Goal: Check status: Check status

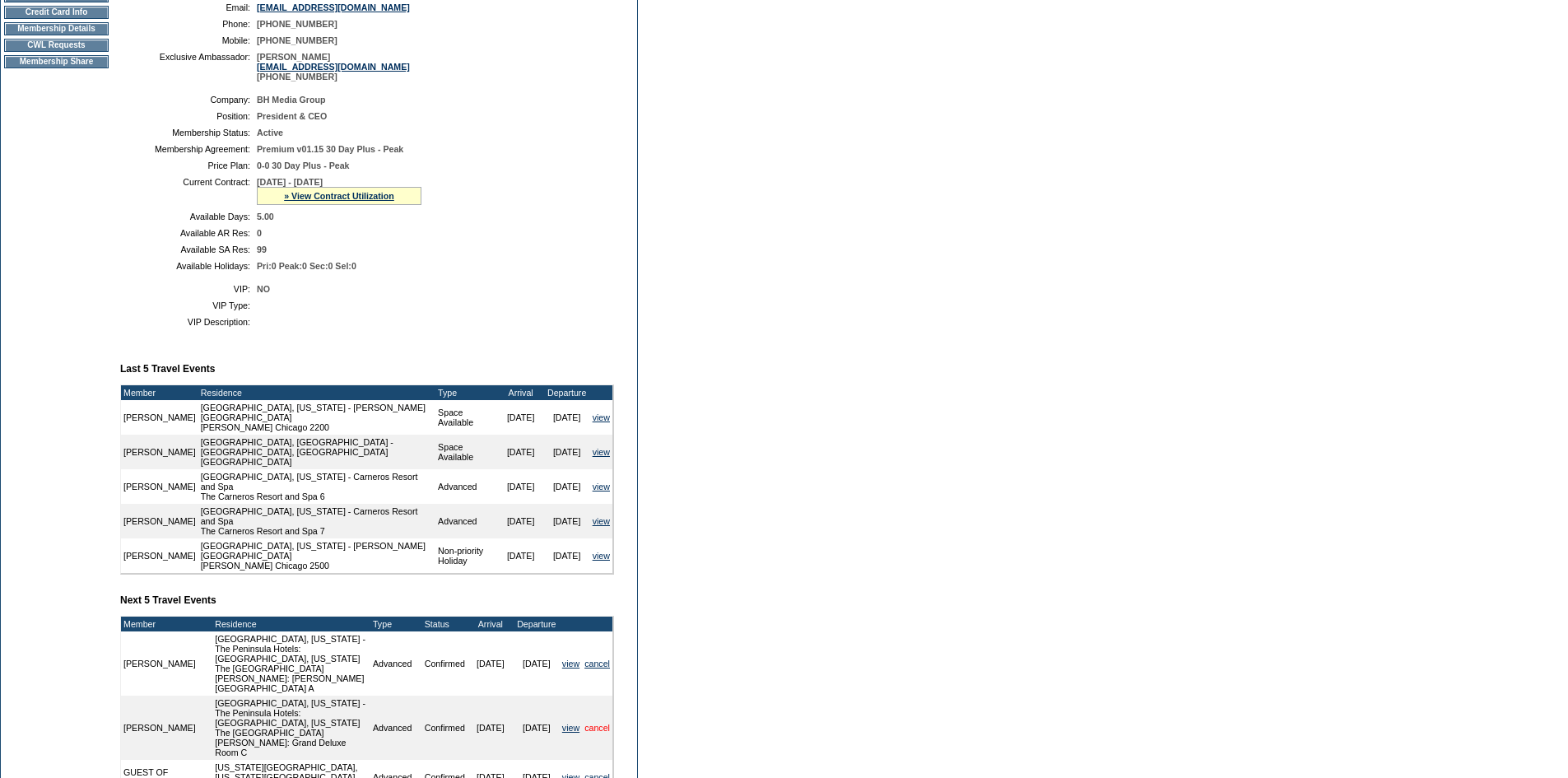
scroll to position [560, 0]
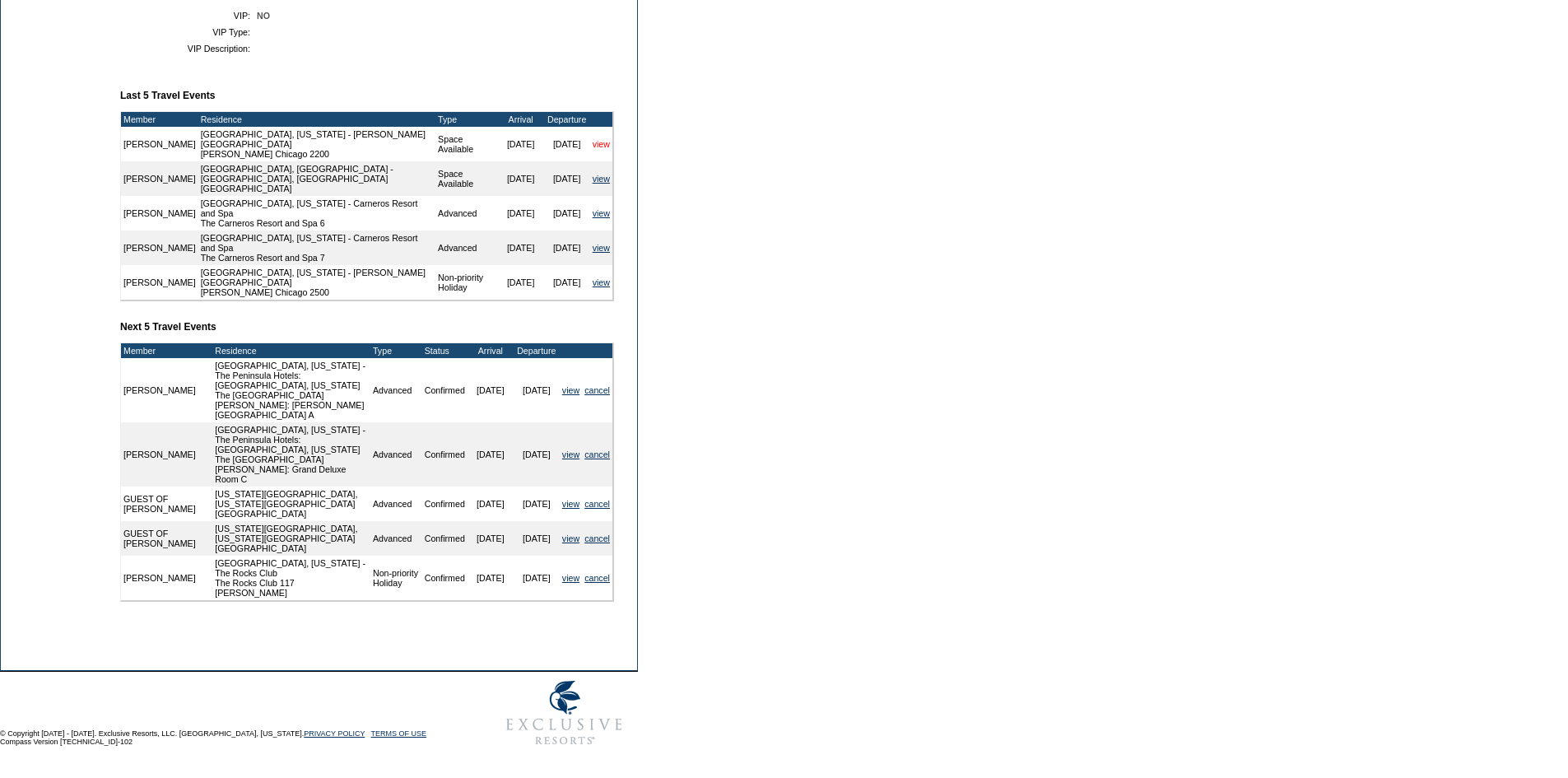
click at [593, 149] on link "view" at bounding box center [601, 144] width 17 height 9
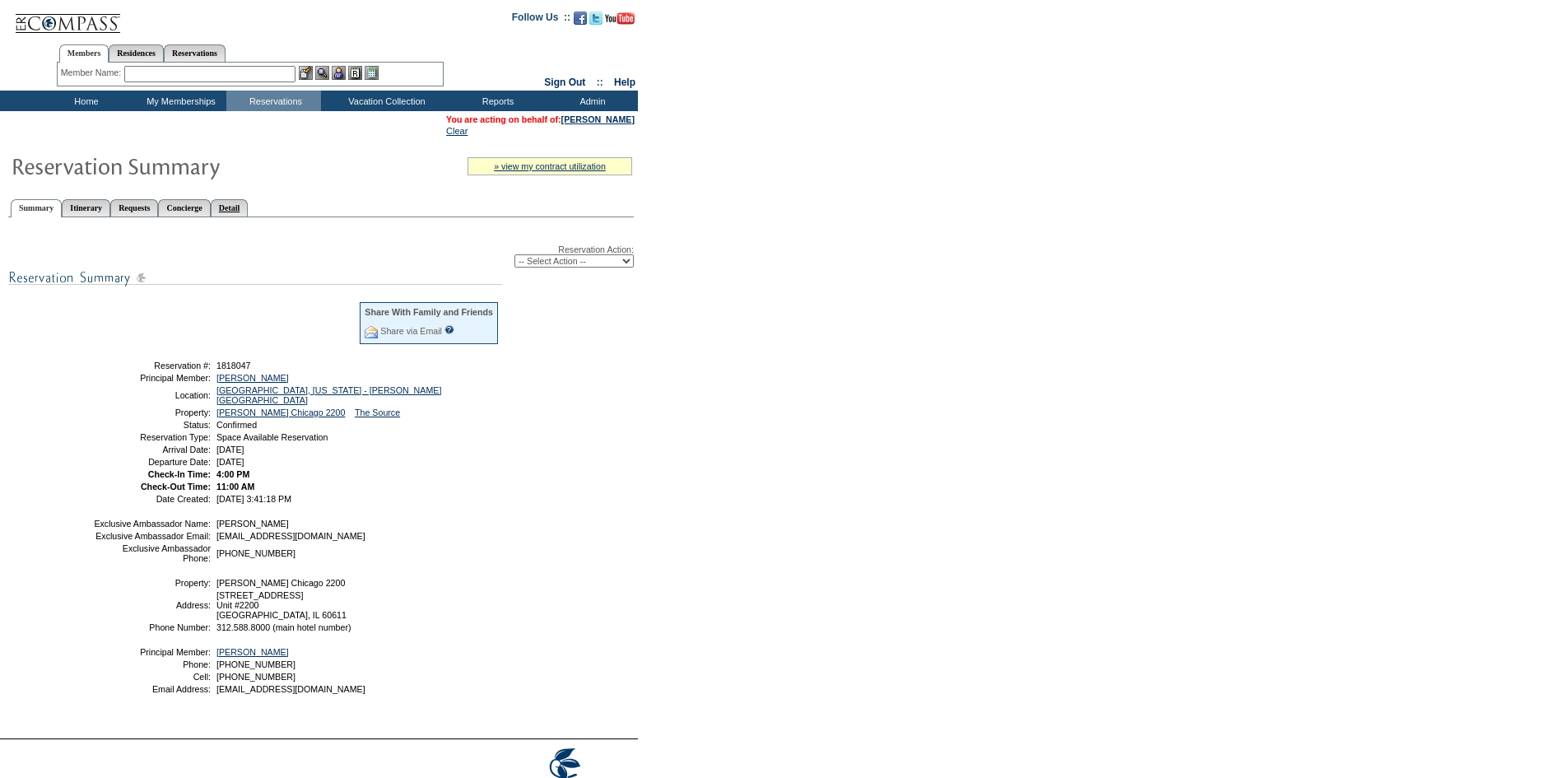
click at [249, 211] on link "Detail" at bounding box center [230, 208] width 38 height 17
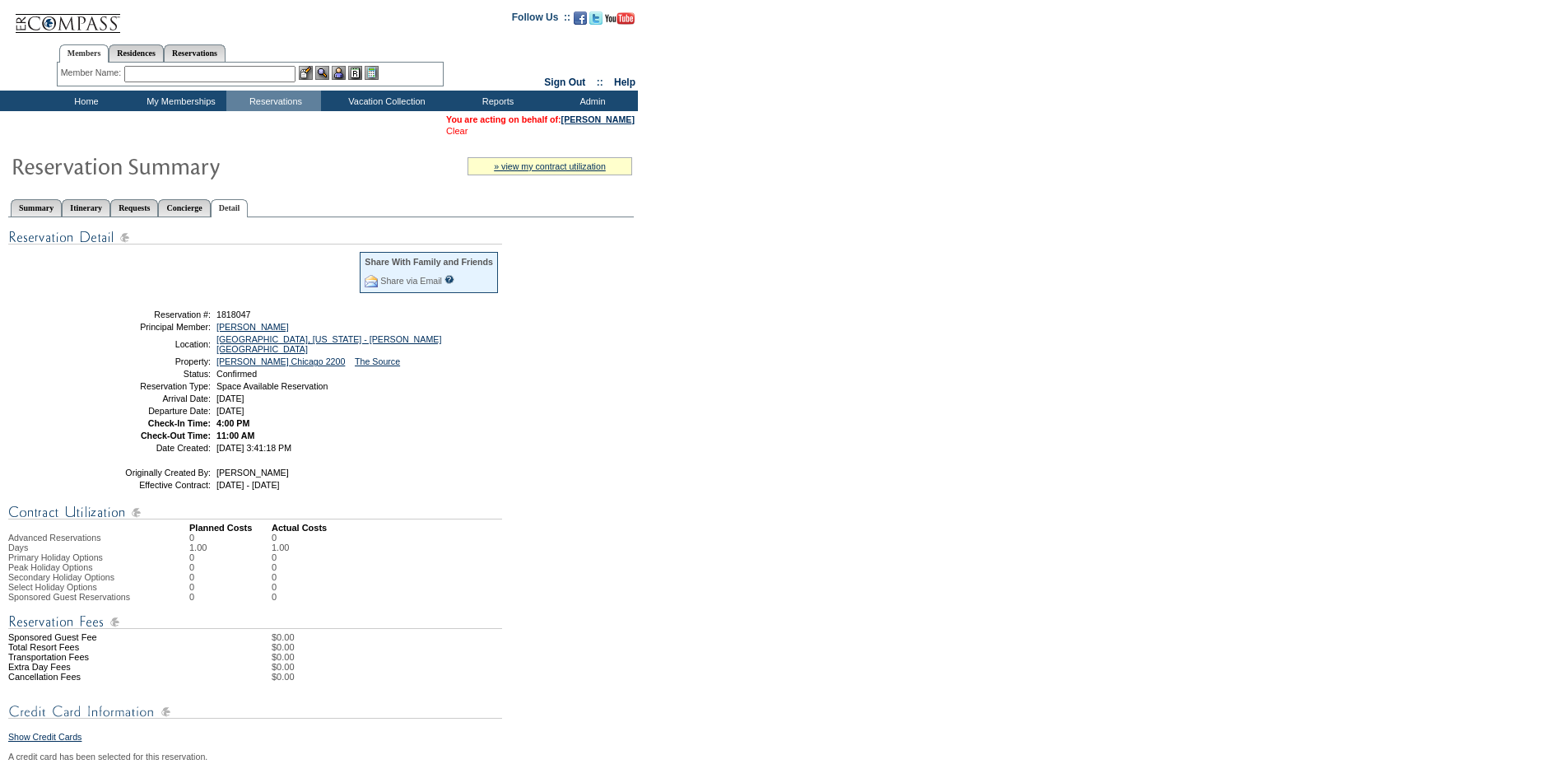
click at [447, 135] on link "Clear" at bounding box center [457, 130] width 22 height 9
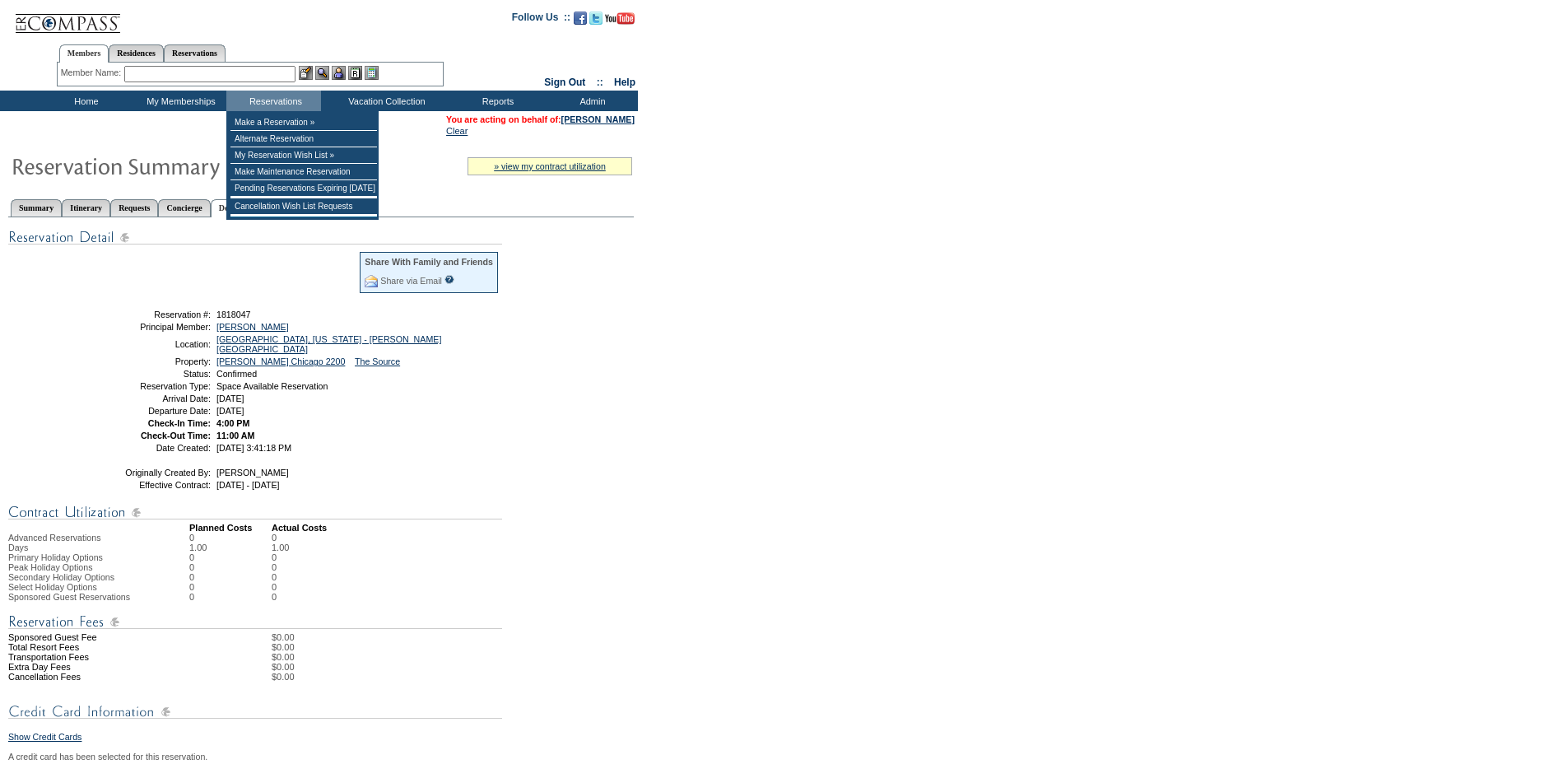
click at [42, 25] on img at bounding box center [67, 17] width 107 height 34
